Goal: Task Accomplishment & Management: Complete application form

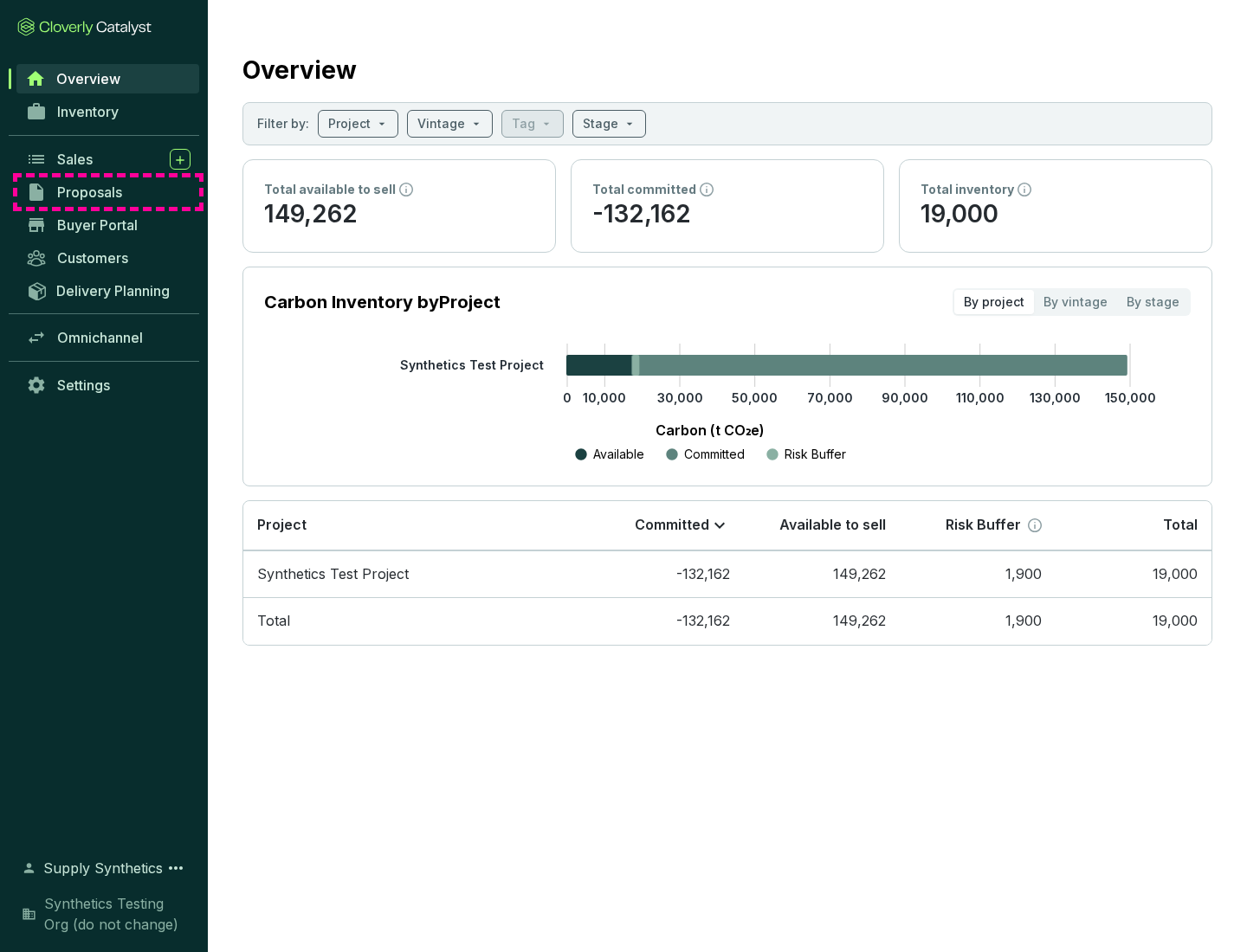
click at [108, 192] on span "Proposals" at bounding box center [90, 192] width 65 height 17
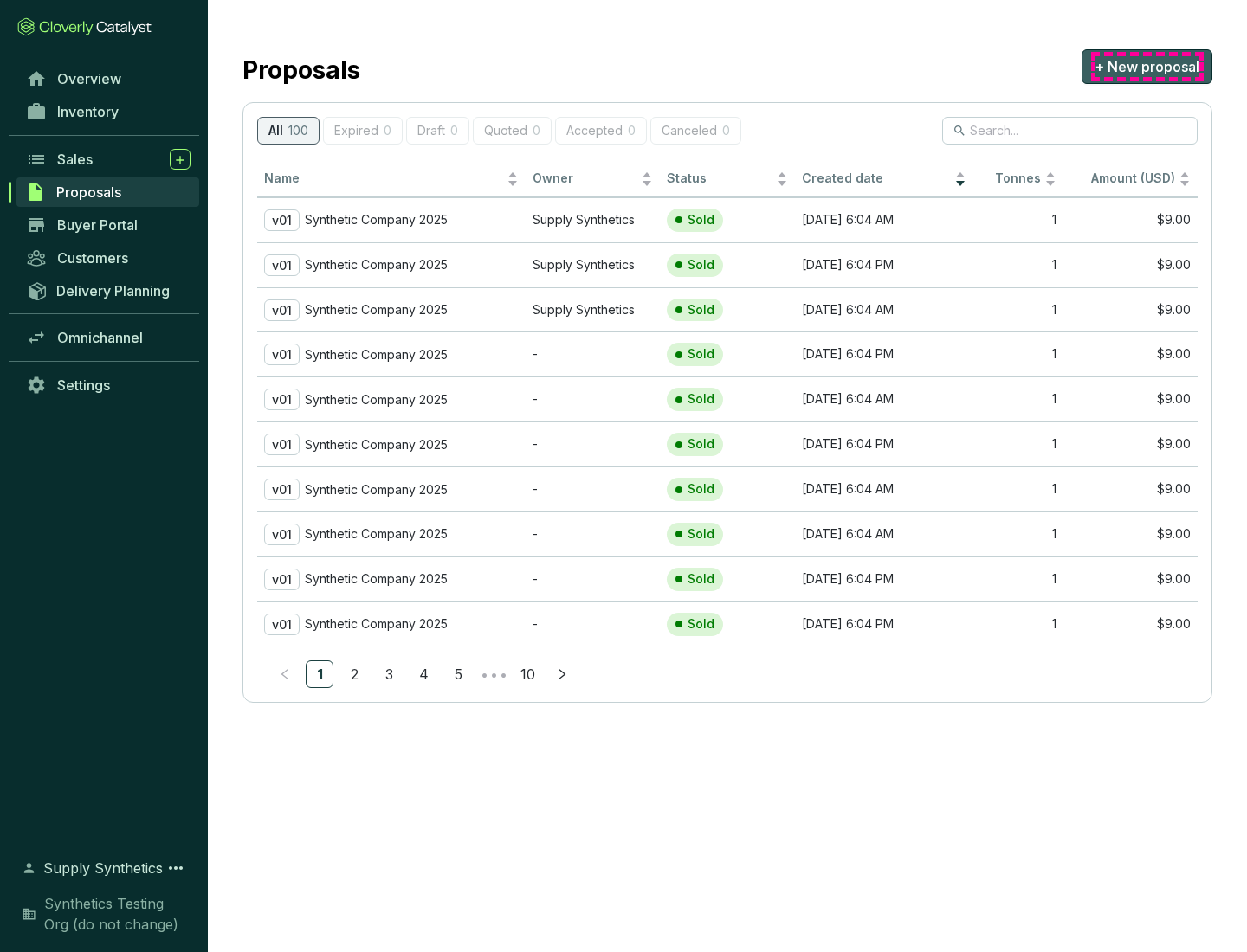
click at [1146, 66] on span "+ New proposal" at bounding box center [1146, 67] width 105 height 21
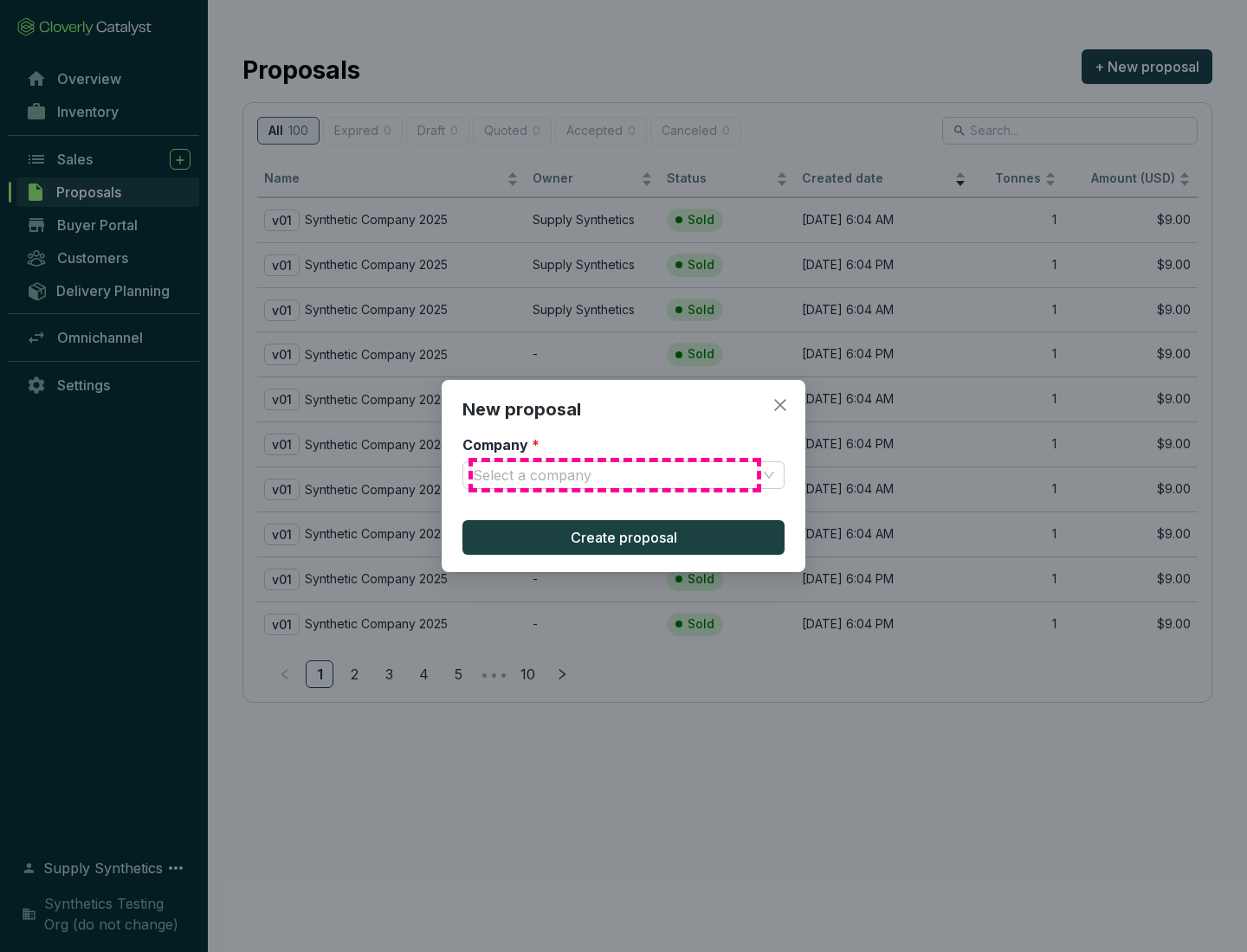
click at [614, 475] on input "Company *" at bounding box center [614, 475] width 284 height 26
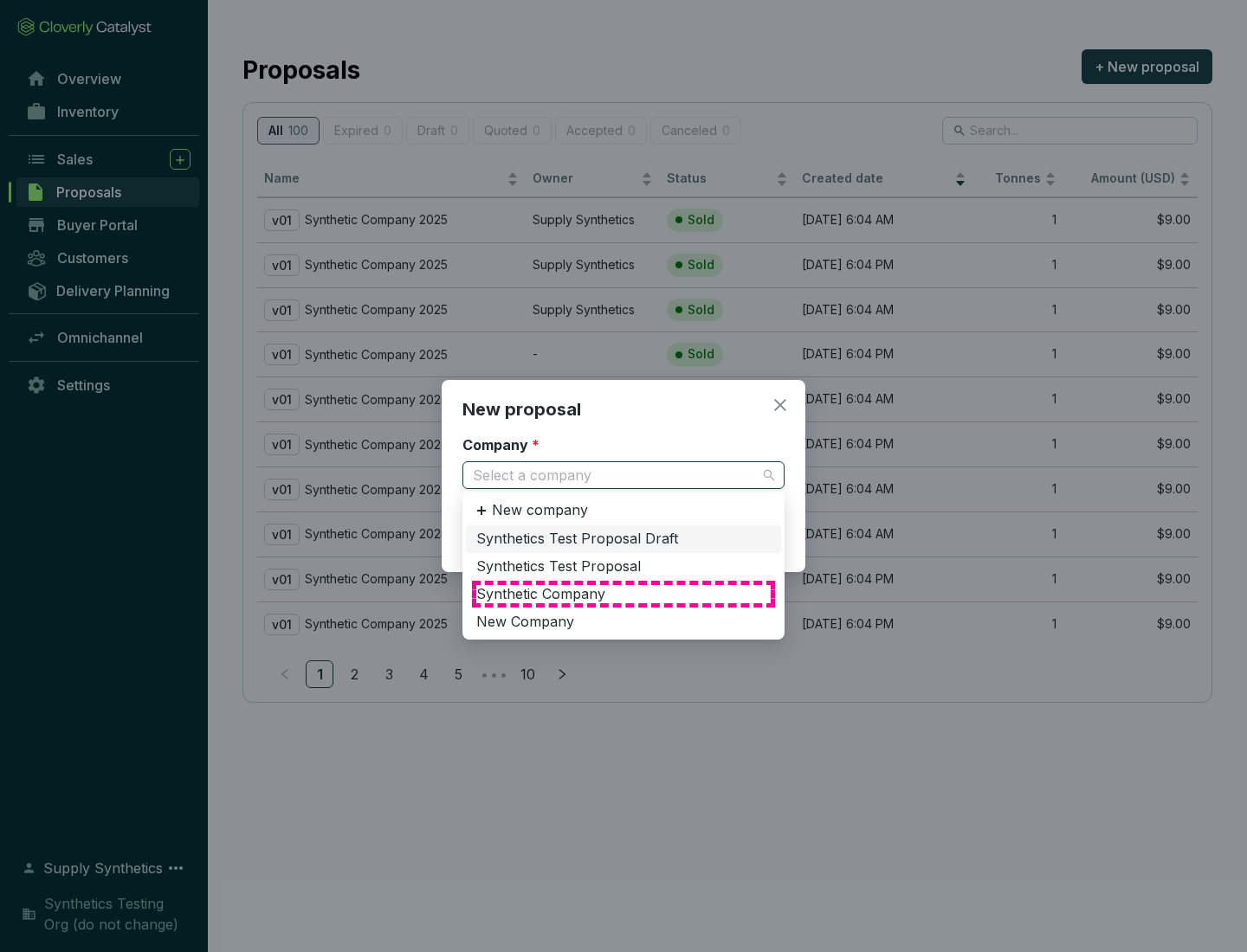
click at [623, 594] on div "Synthetic Company" at bounding box center [623, 595] width 295 height 19
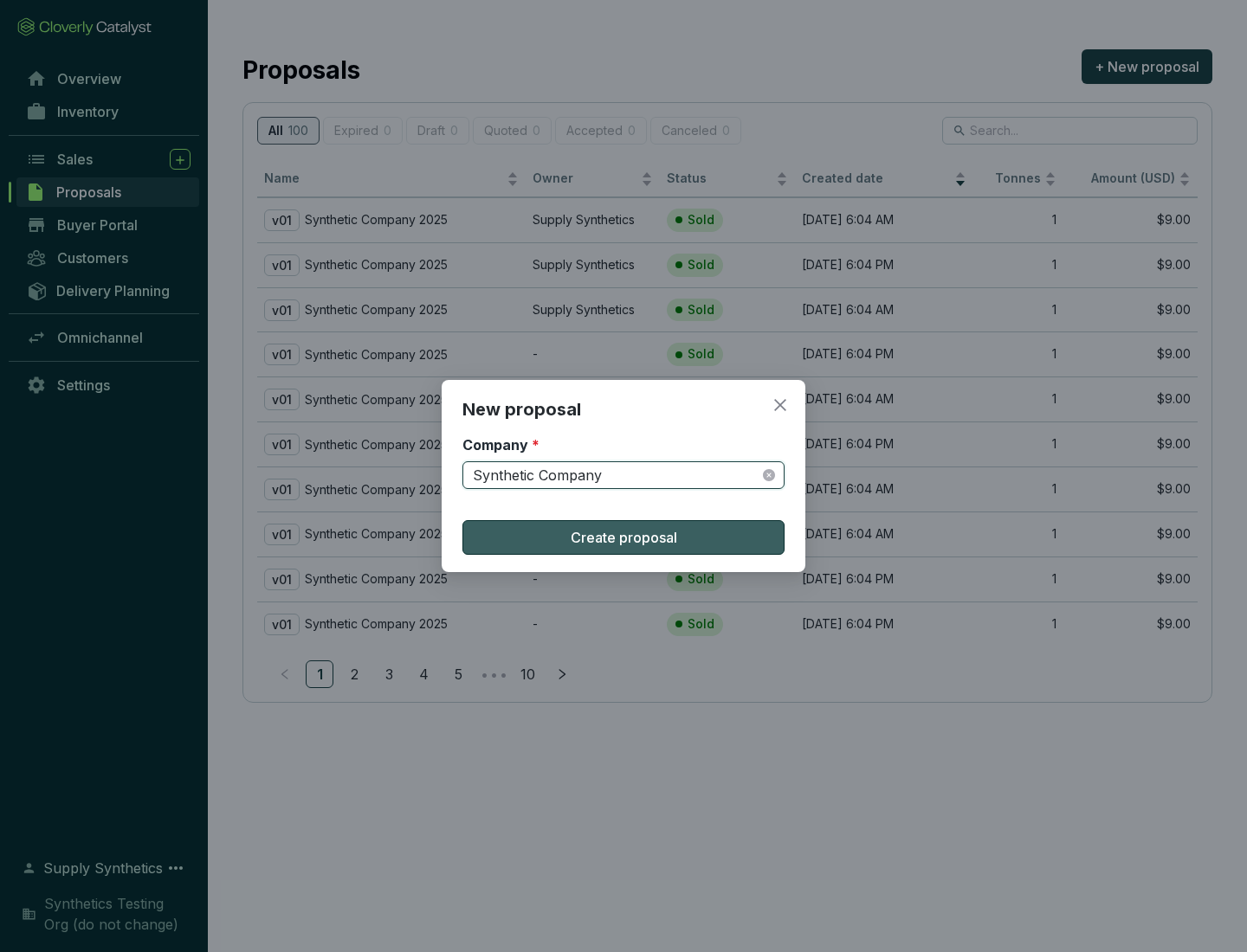
click at [623, 537] on span "Create proposal" at bounding box center [623, 537] width 107 height 21
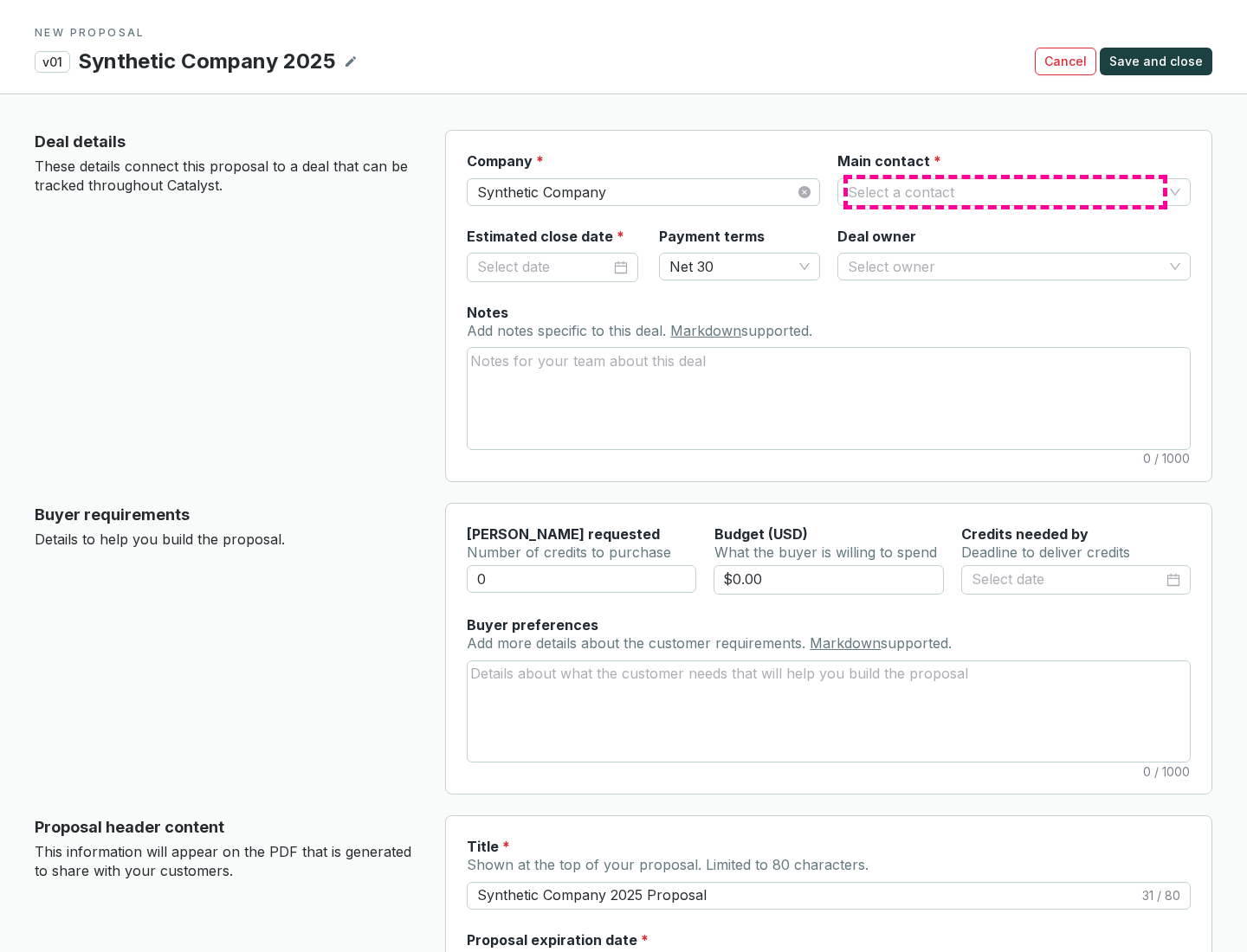
click at [1005, 191] on input "Main contact *" at bounding box center [1005, 192] width 315 height 26
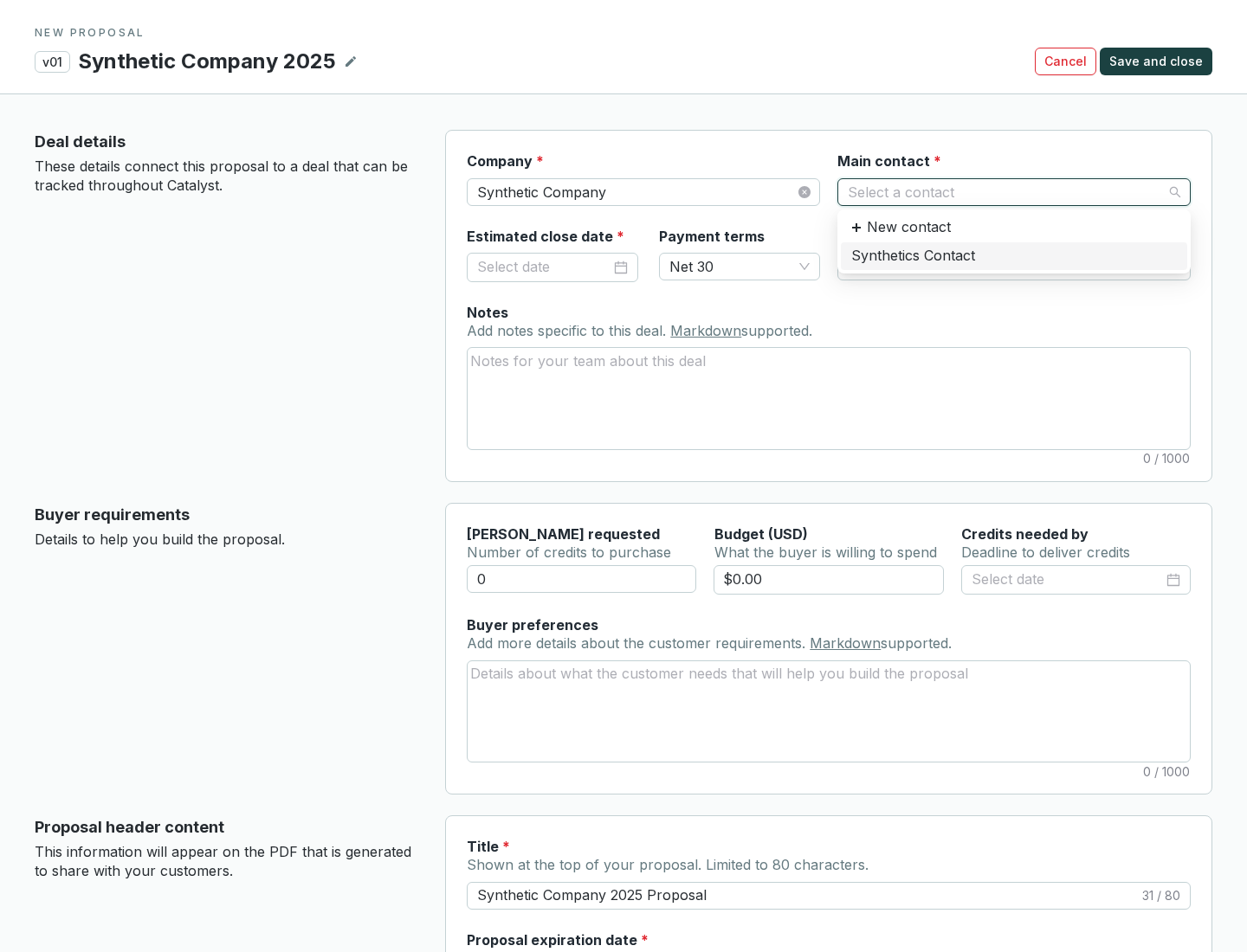
click at [1013, 255] on div "Synthetics Contact" at bounding box center [1014, 256] width 325 height 19
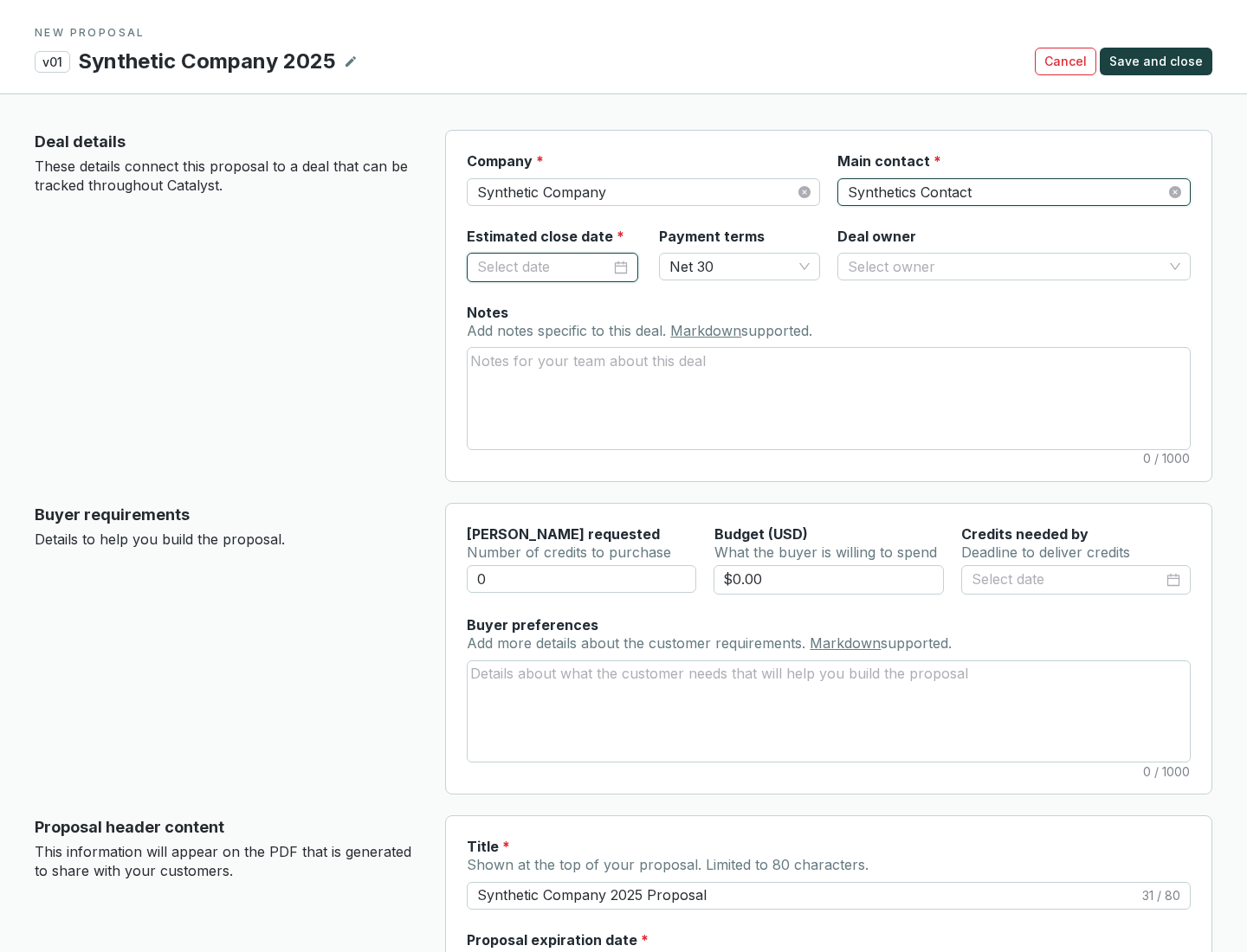
click at [543, 267] on input "Estimated close date *" at bounding box center [543, 267] width 133 height 22
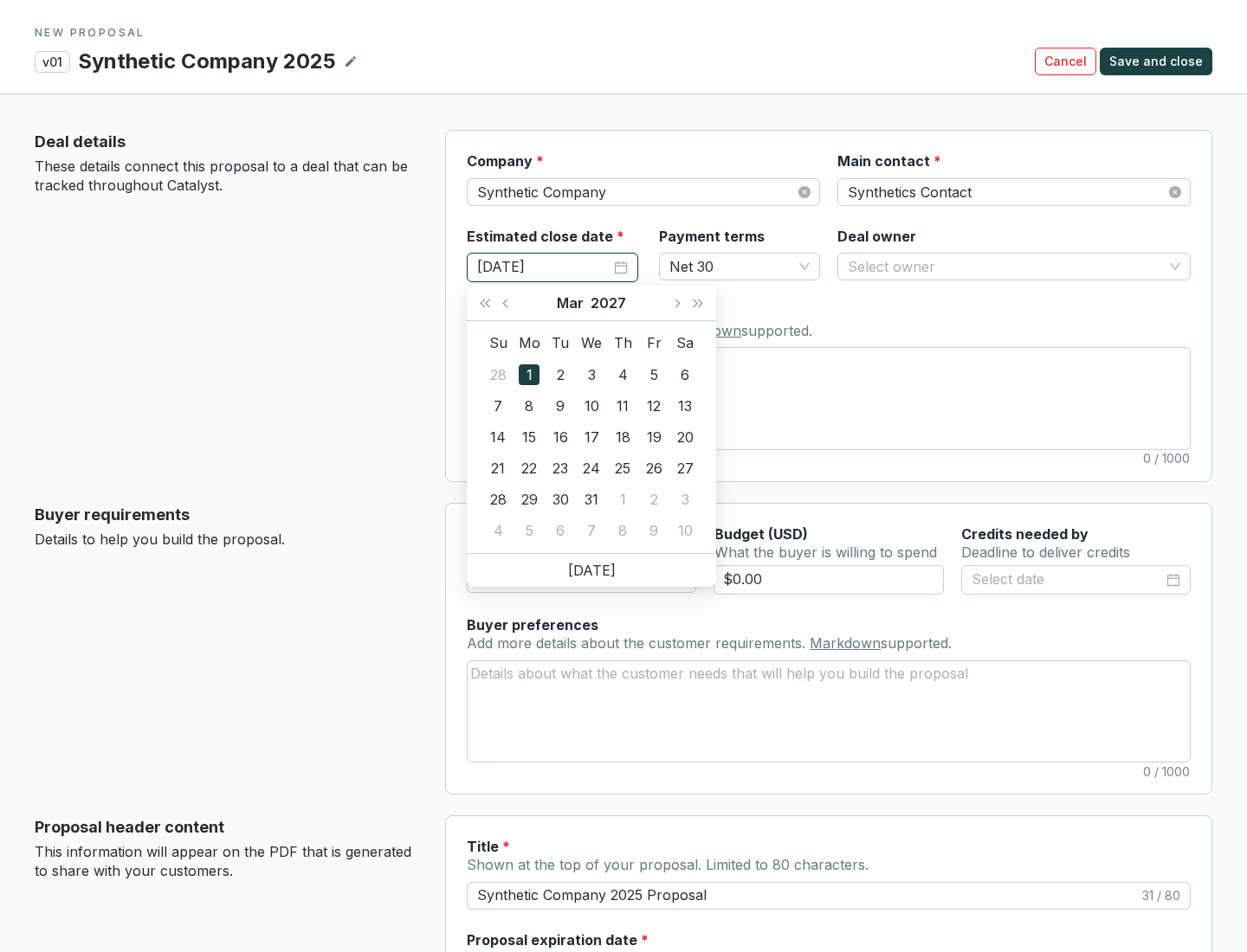
type input "[DATE]"
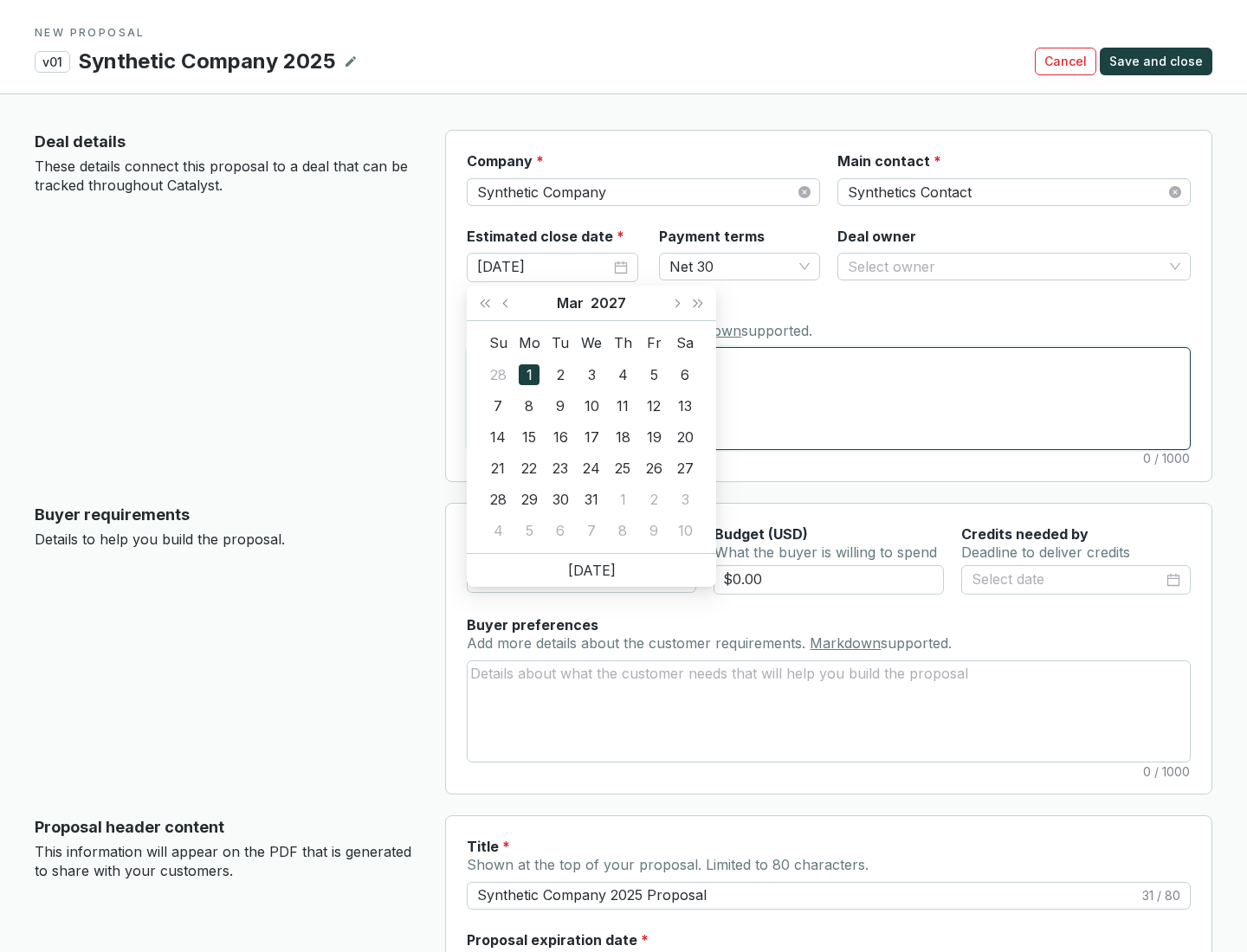
click at [828, 398] on textarea "Notes Add notes specific to this deal. Markdown supported." at bounding box center [828, 398] width 722 height 101
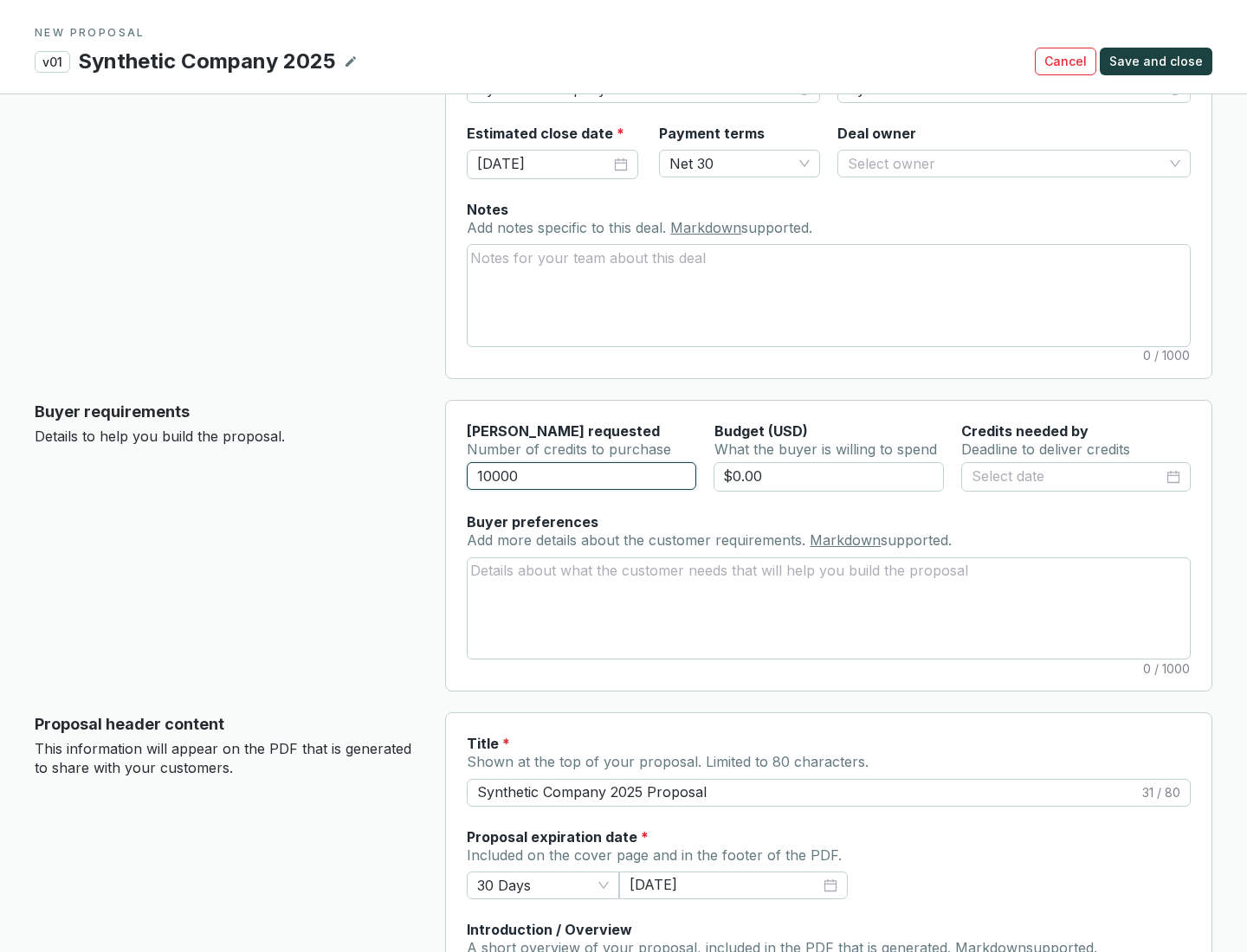
scroll to position [104, 0]
type input "10000"
type input "$0.00"
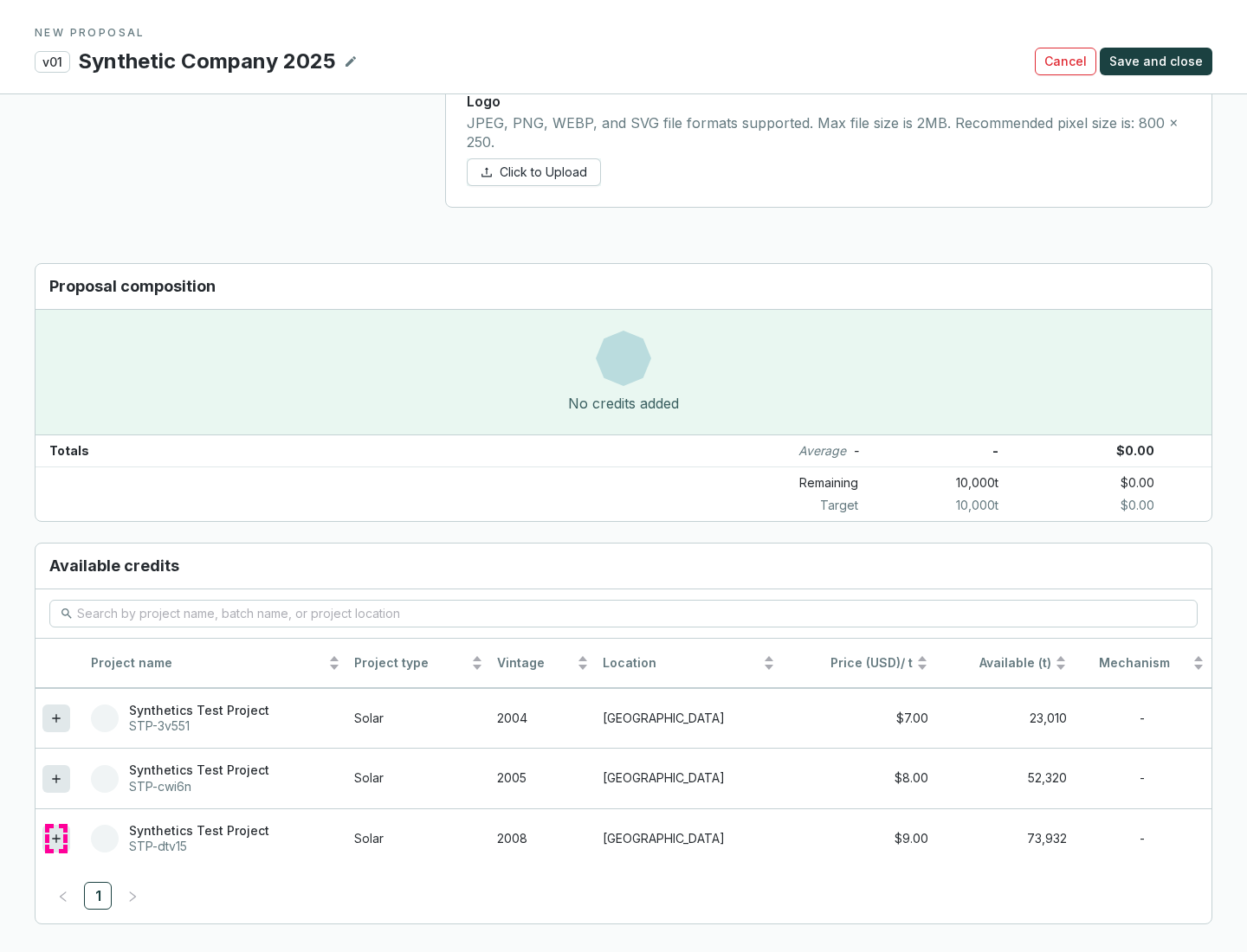
click at [57, 839] on icon at bounding box center [56, 838] width 8 height 8
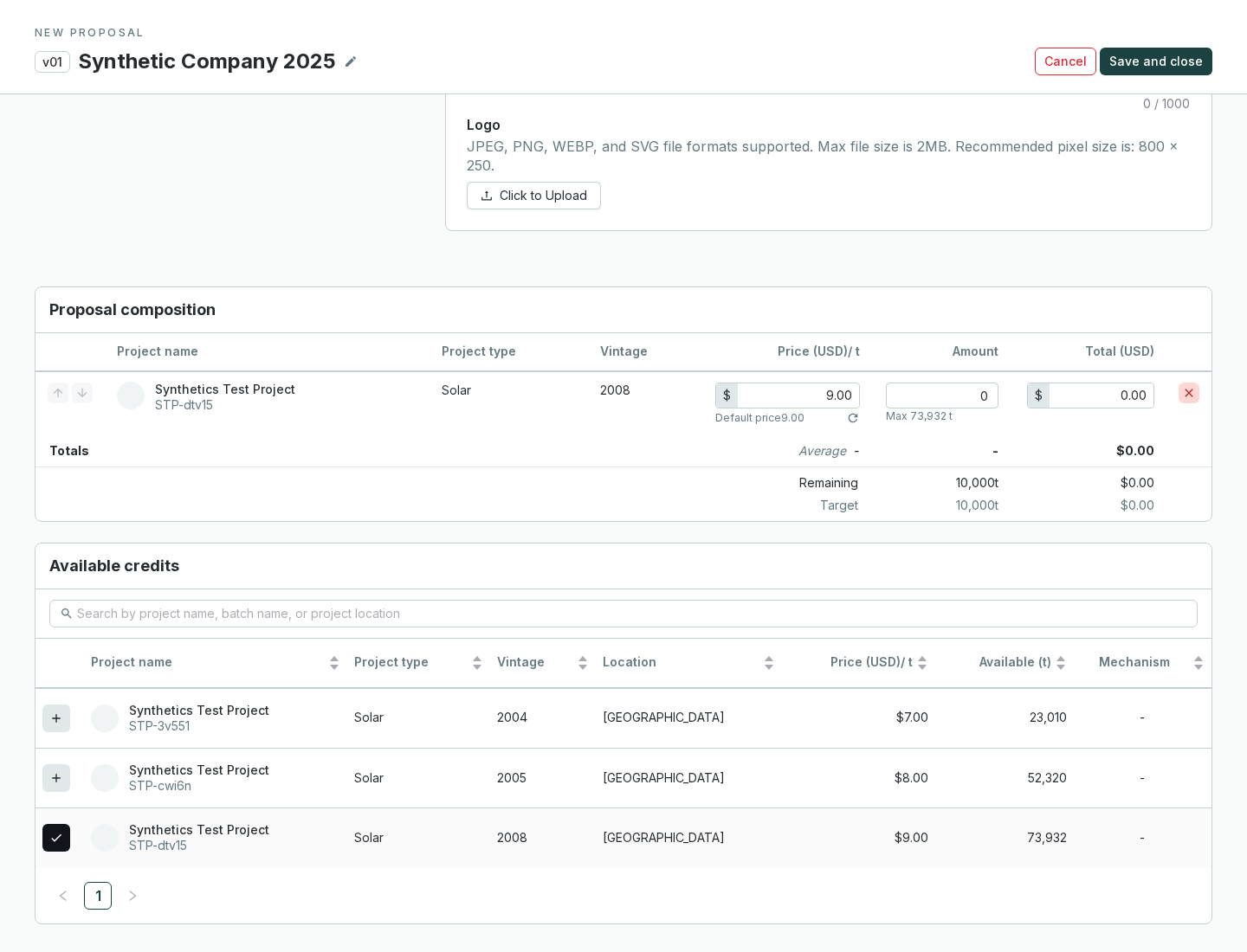
scroll to position [995, 0]
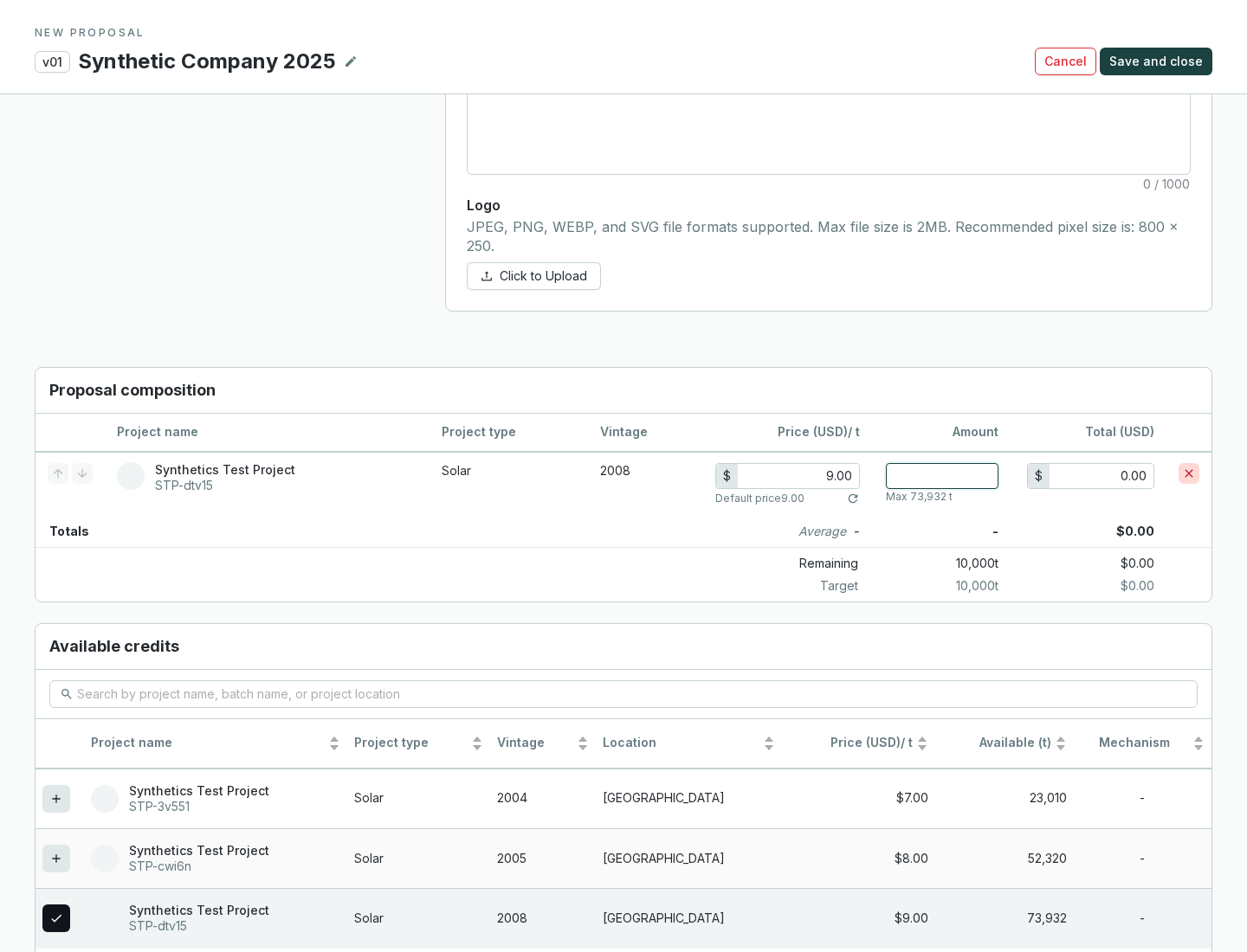
type input "1"
type input "9.00"
type input "1"
click at [1159, 61] on span "Save and close" at bounding box center [1155, 61] width 93 height 17
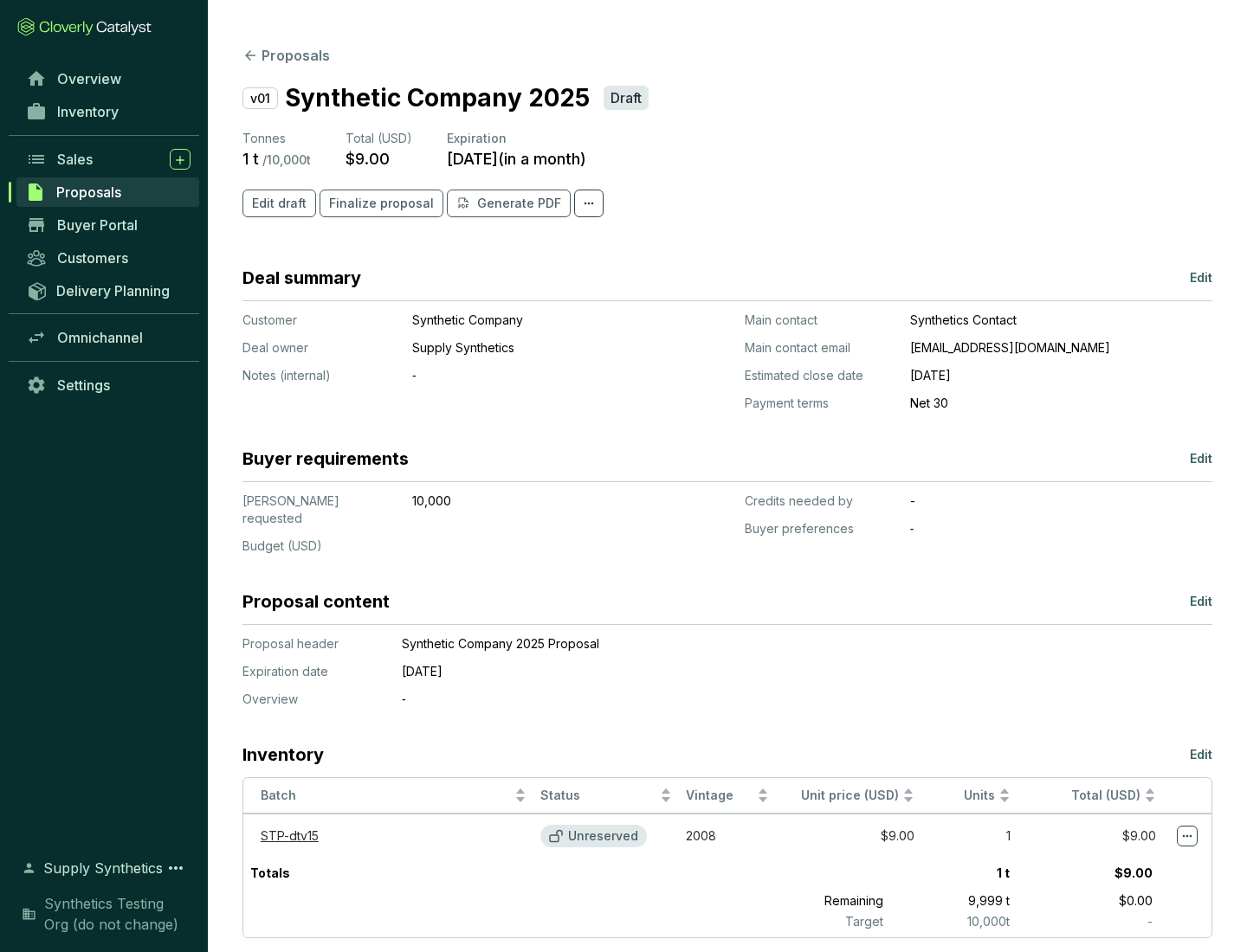
click at [375, 203] on span "Finalize proposal" at bounding box center [381, 203] width 105 height 17
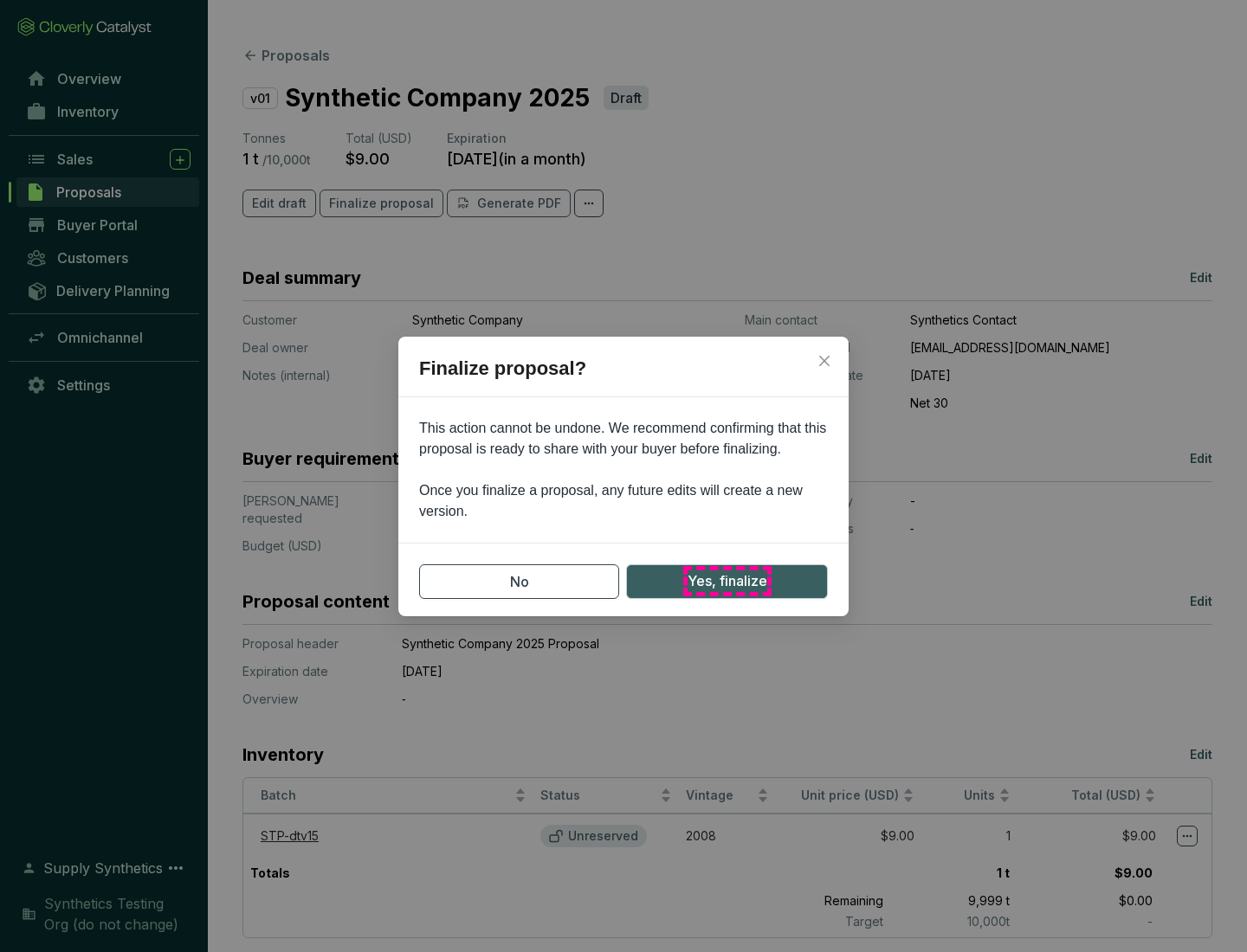
click at [727, 581] on span "Yes, finalize" at bounding box center [727, 581] width 80 height 22
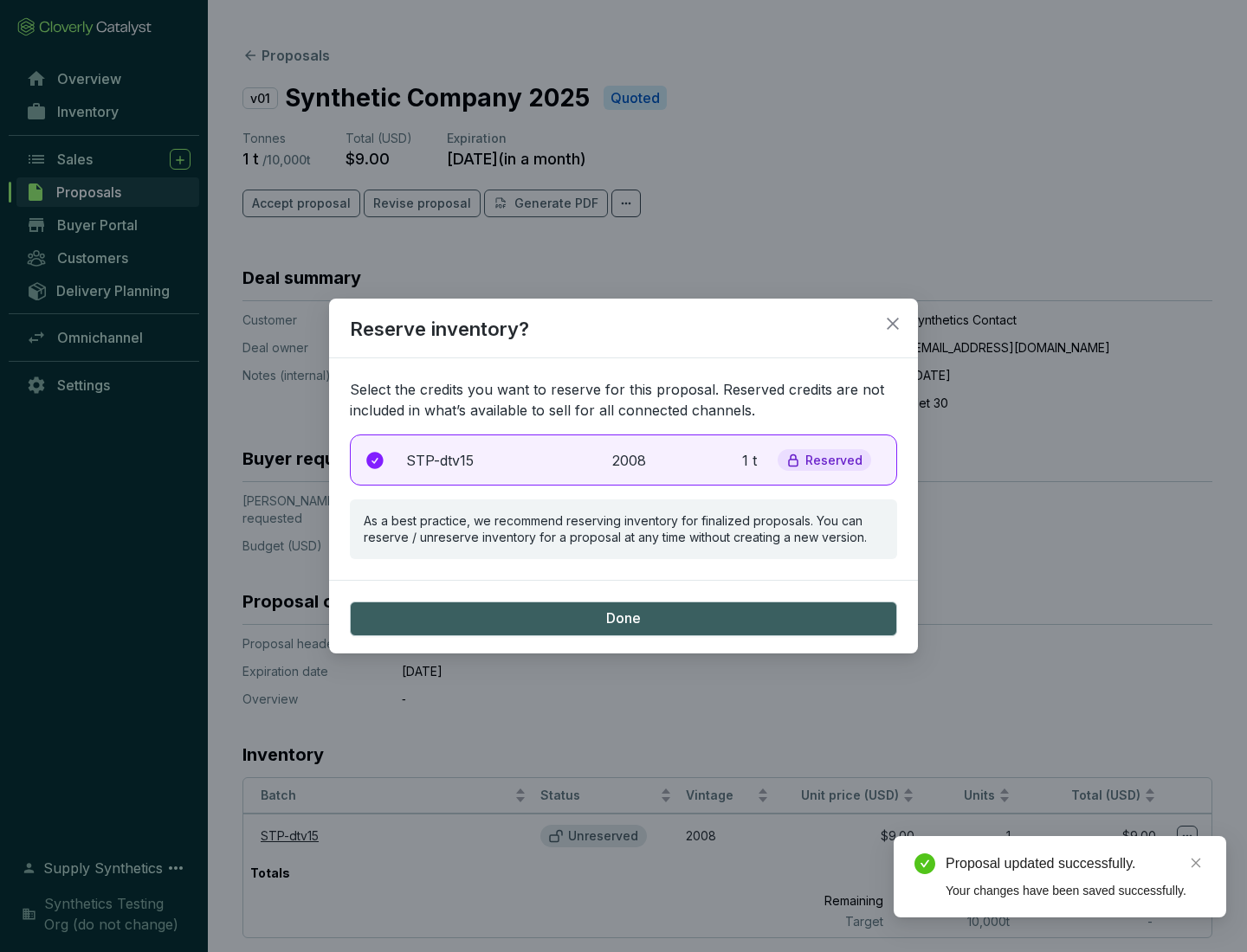
click at [623, 460] on p "2008" at bounding box center [632, 461] width 38 height 21
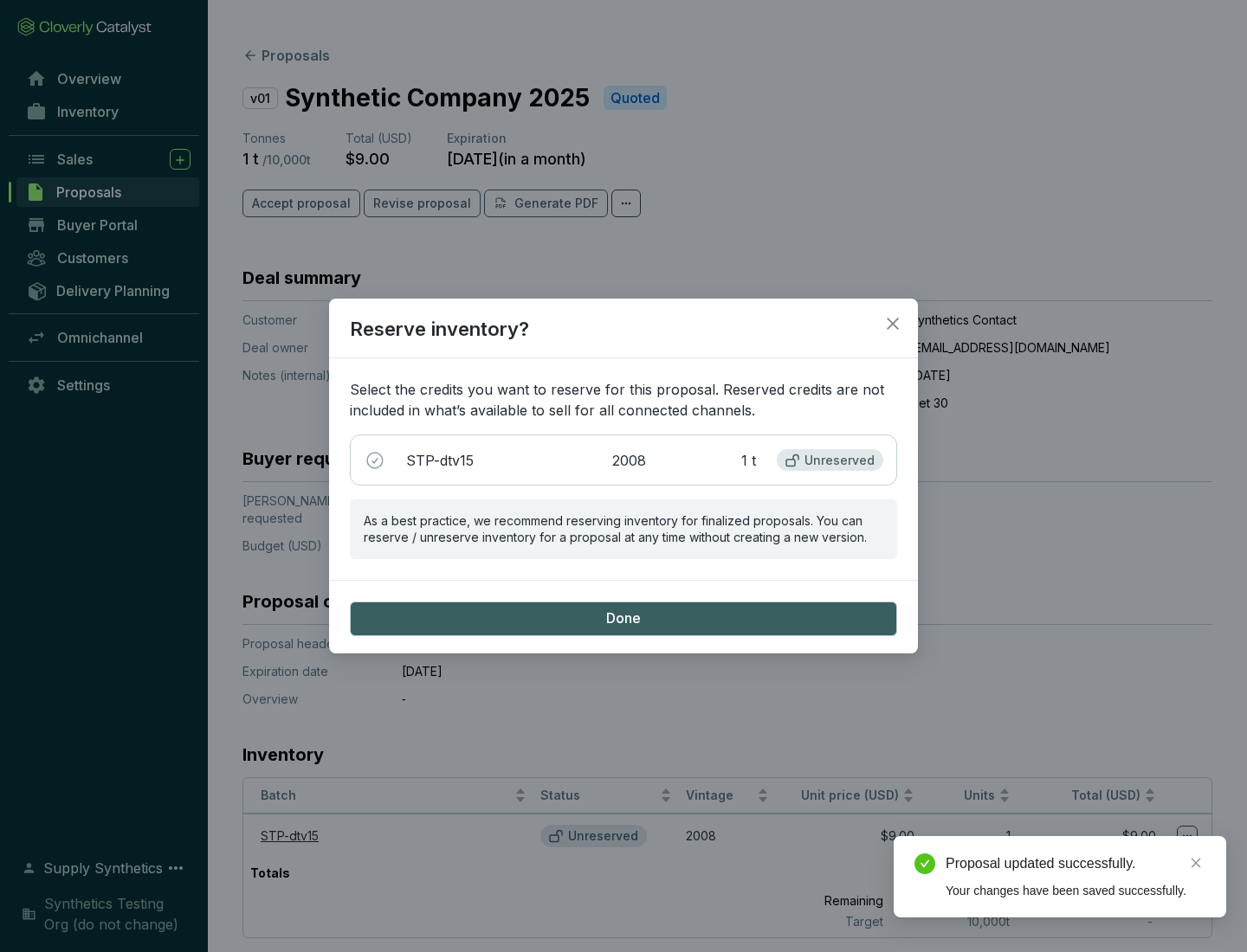
click at [623, 618] on span "Done" at bounding box center [623, 619] width 35 height 19
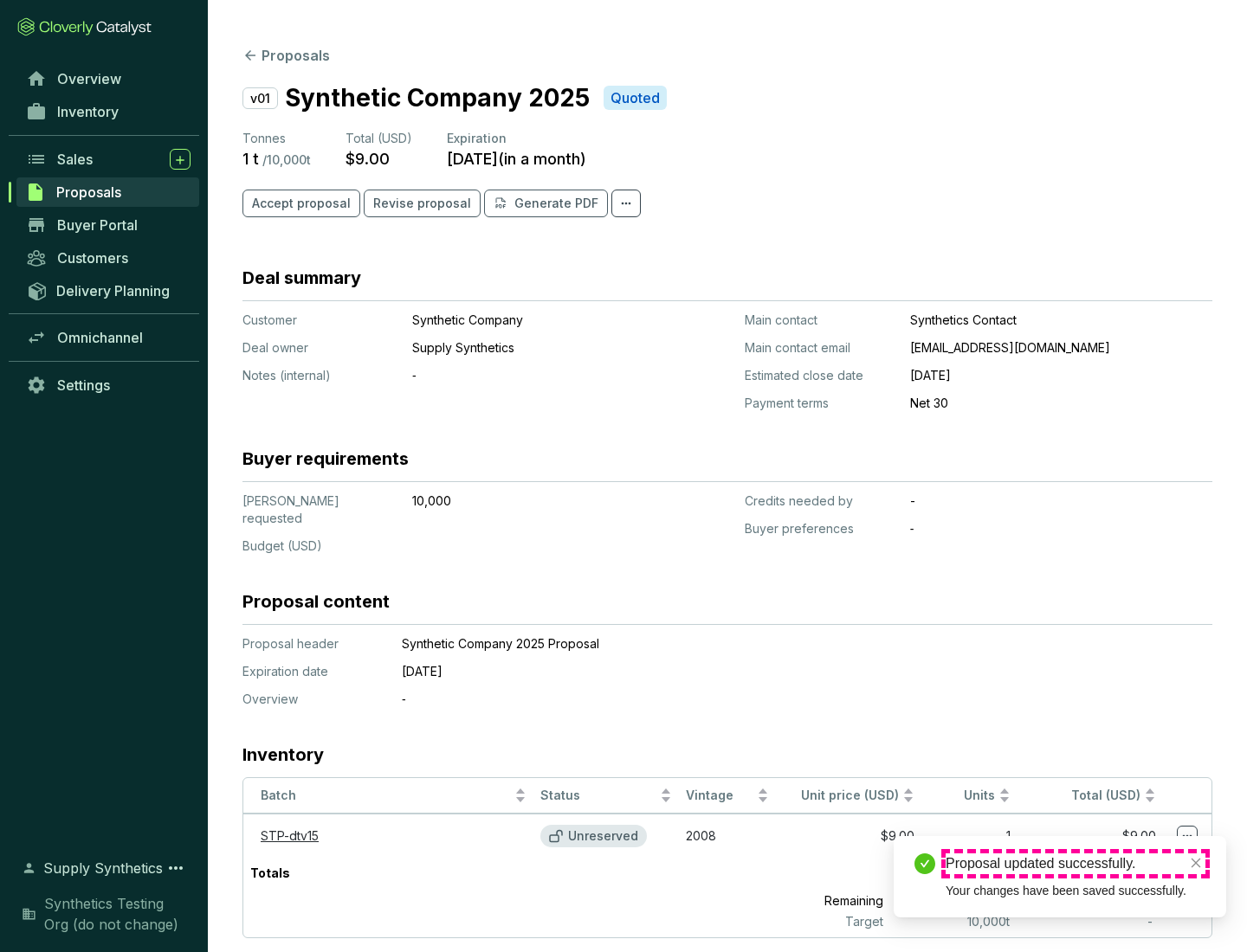
click at [1075, 864] on div "Proposal updated successfully." at bounding box center [1075, 864] width 260 height 21
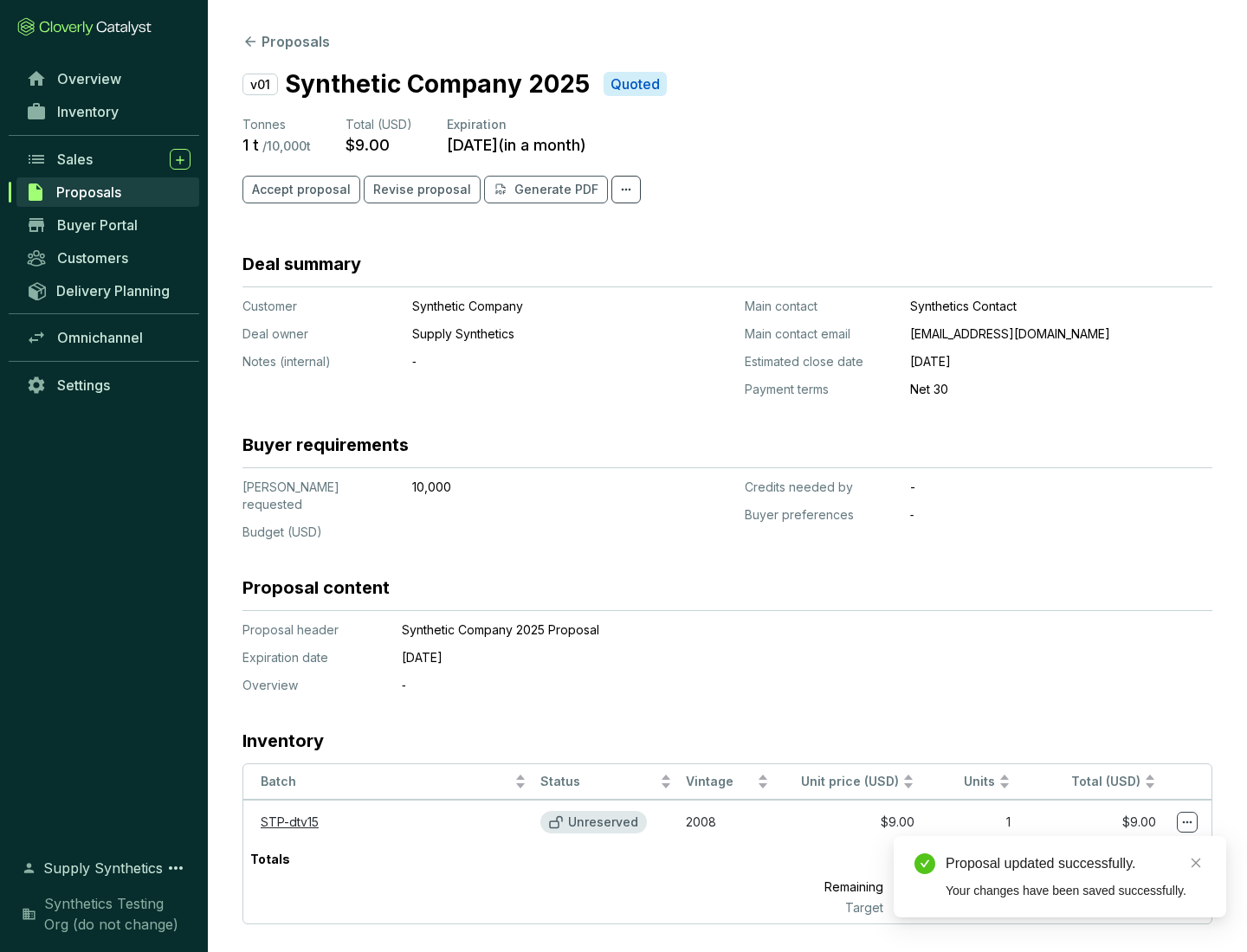
click at [1187, 821] on icon at bounding box center [1187, 822] width 10 height 3
click at [1134, 844] on div "Proposal updated successfully. Your changes have been saved successfully." at bounding box center [1060, 876] width 332 height 82
click at [1075, 864] on div "Proposal updated successfully." at bounding box center [1075, 864] width 260 height 21
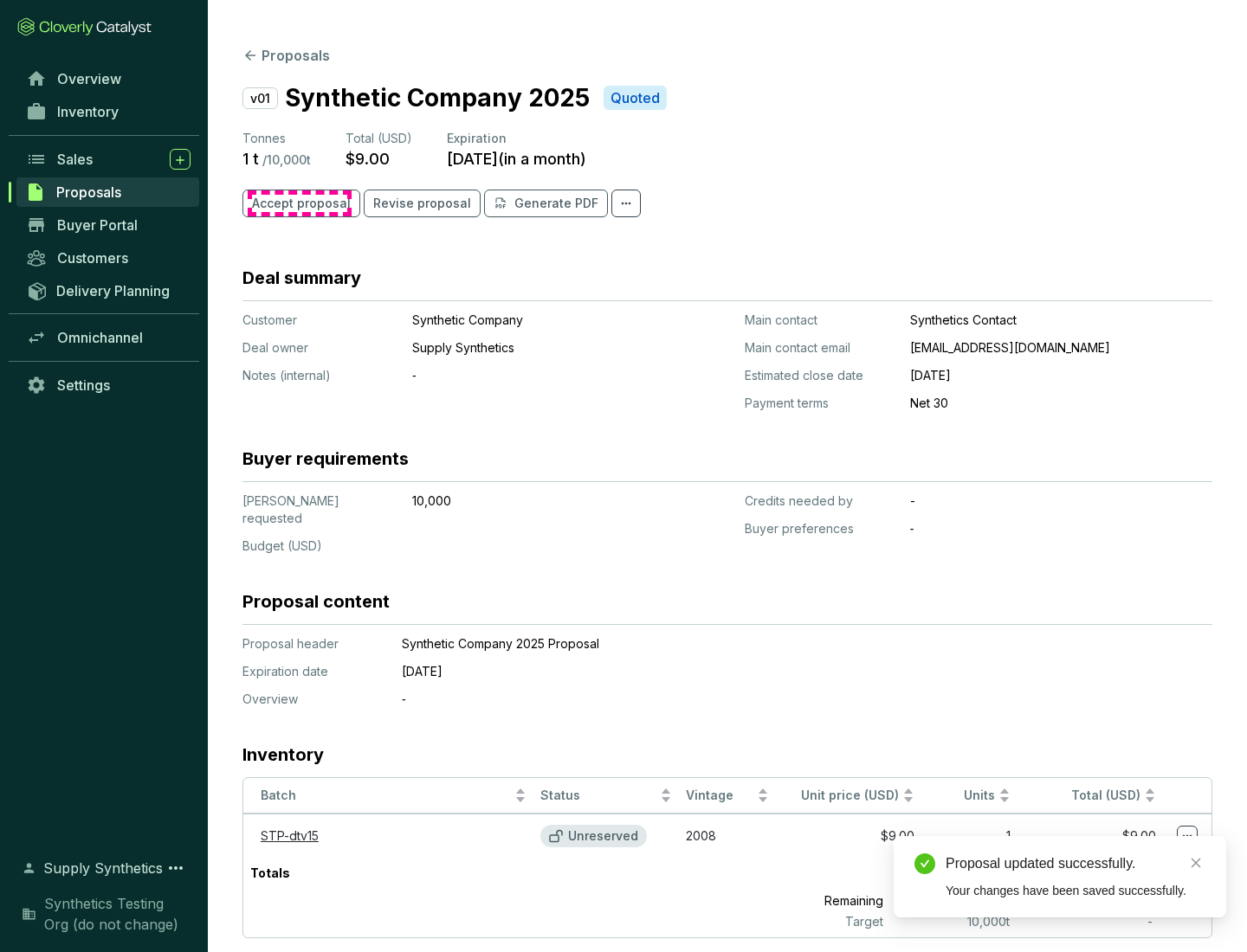
click at [299, 203] on span "Accept proposal" at bounding box center [300, 203] width 99 height 17
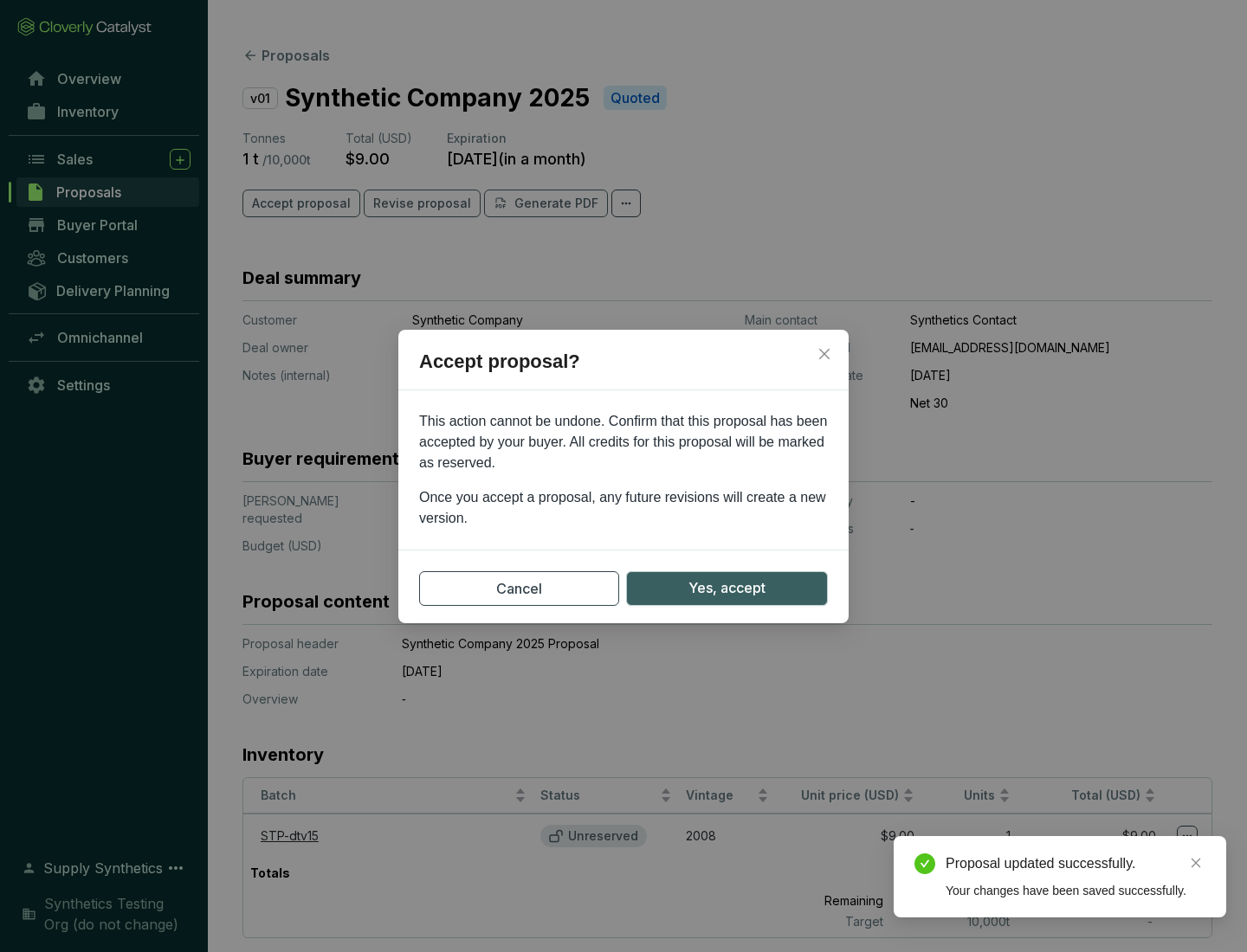
click at [727, 587] on span "Yes, accept" at bounding box center [727, 588] width 77 height 22
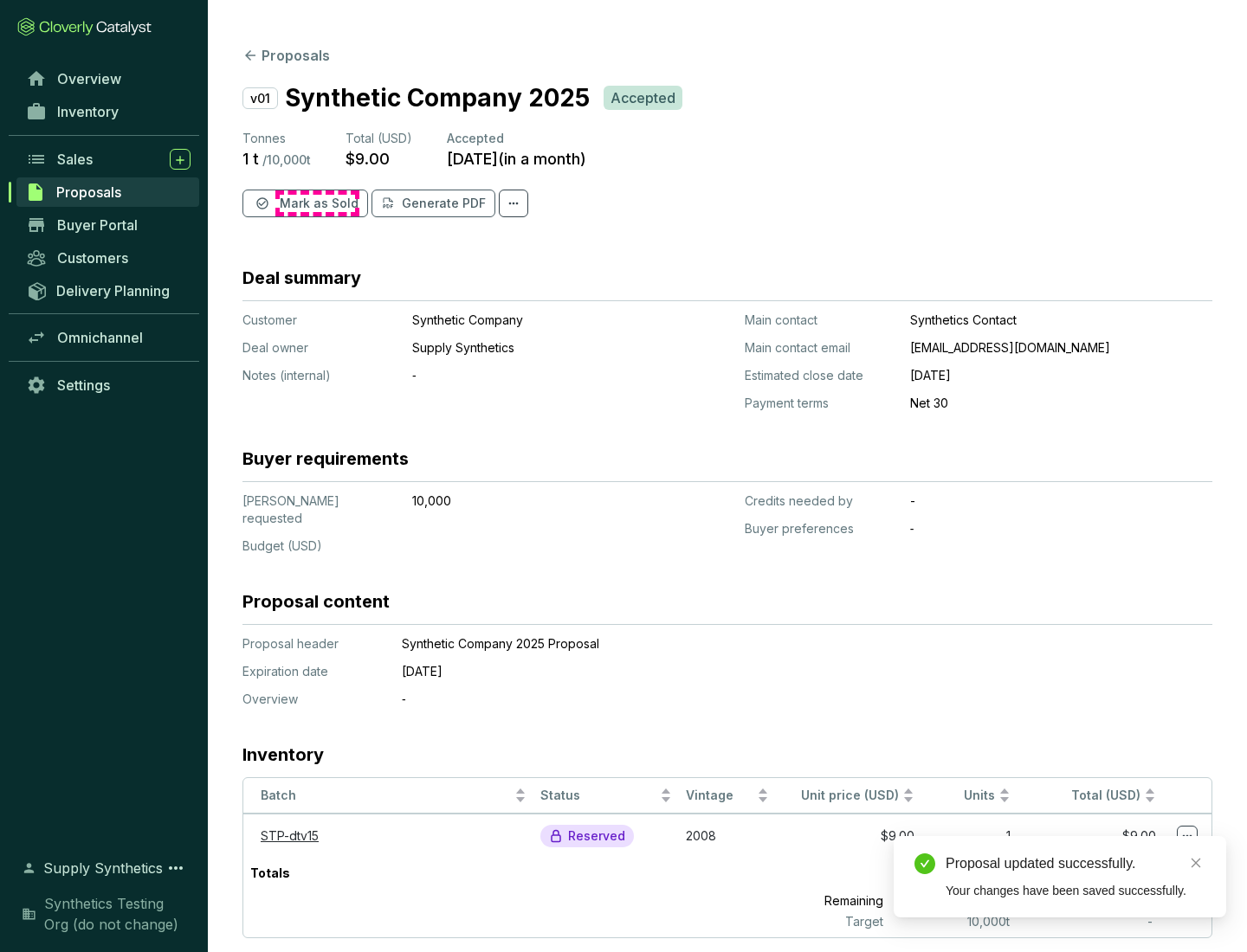
click at [317, 203] on span "Mark as Sold" at bounding box center [319, 203] width 79 height 17
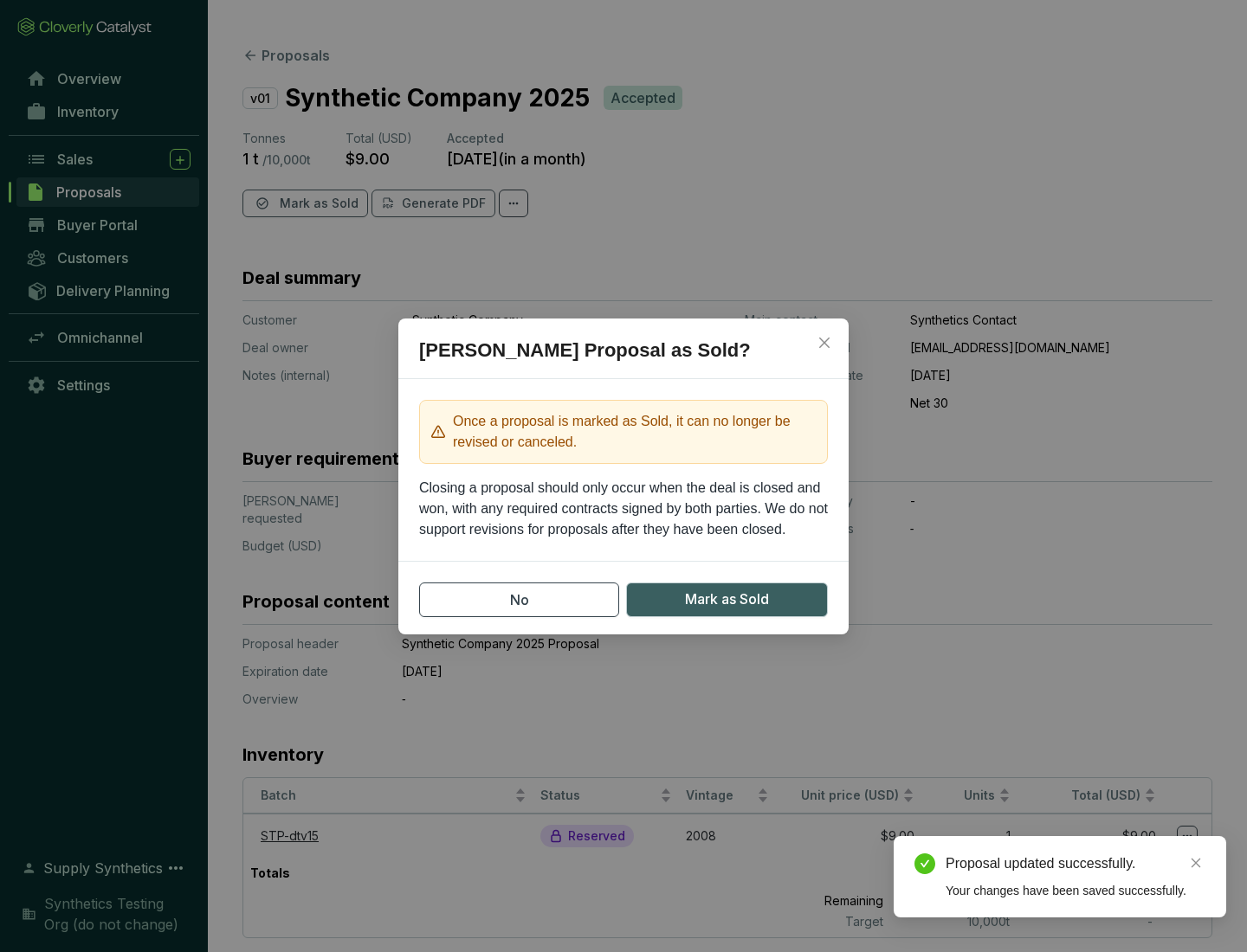
click at [727, 599] on span "Mark as Sold" at bounding box center [726, 599] width 84 height 22
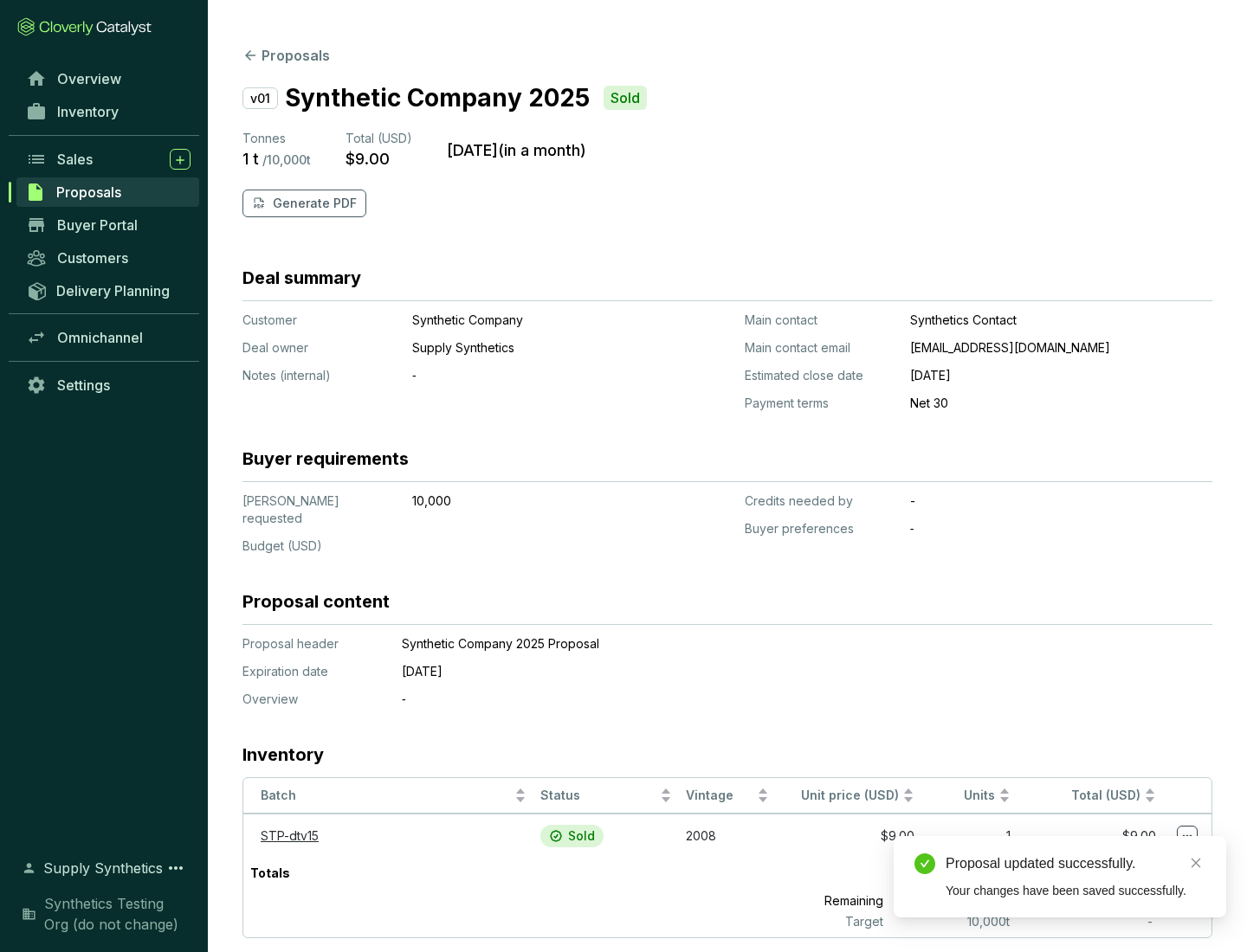
click at [313, 203] on p "Generate PDF" at bounding box center [314, 203] width 84 height 17
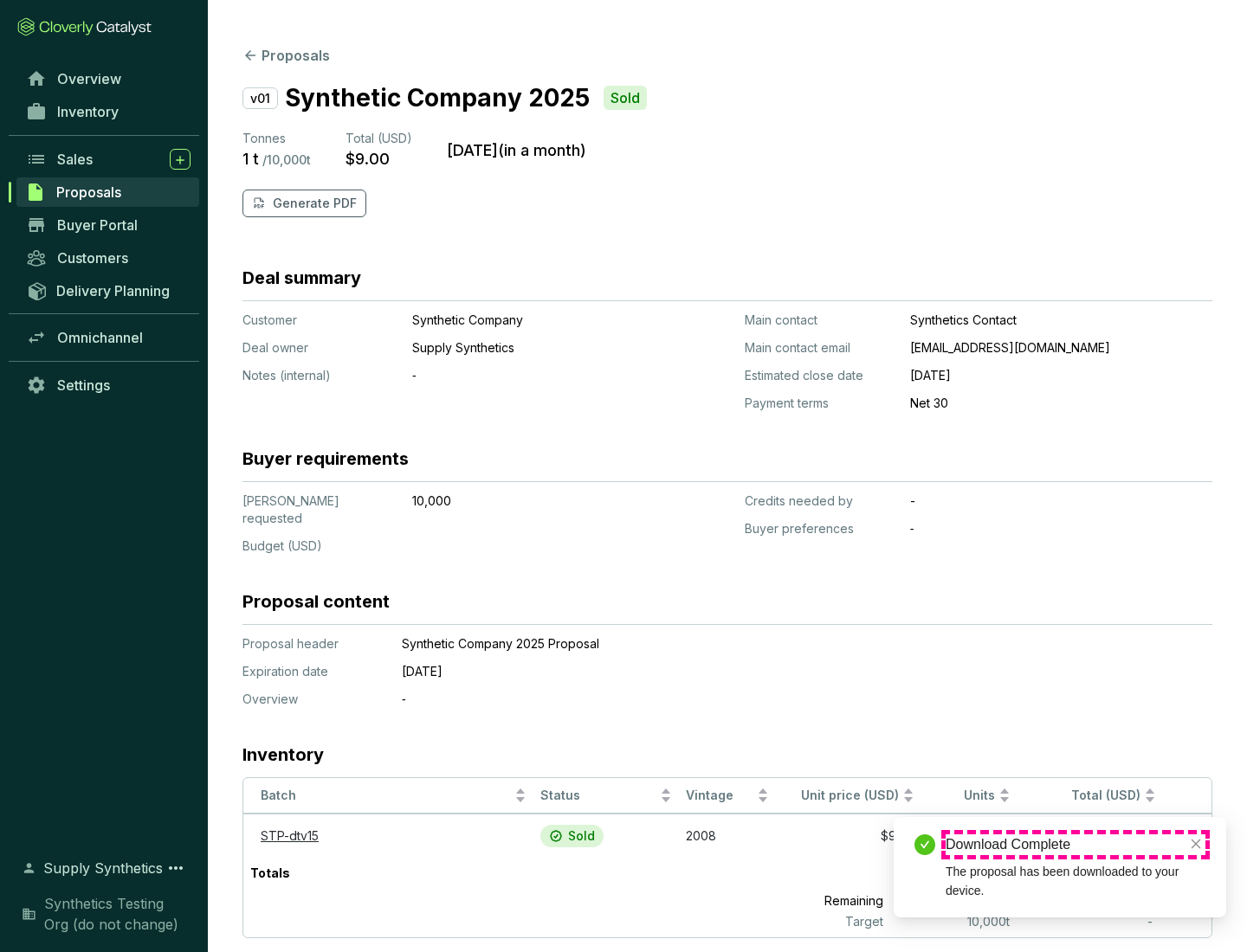
click at [1075, 845] on div "Download Complete" at bounding box center [1075, 845] width 260 height 21
